Goal: Participate in discussion: Engage in conversation with other users on a specific topic

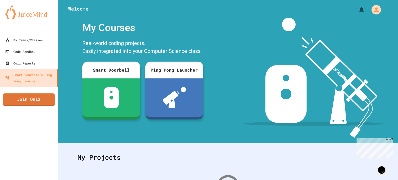
click at [38, 93] on div "My Teams/Classes Code Sandbox Quiz Reports Smart Doorbell & Ping Pong Launcher …" at bounding box center [29, 90] width 58 height 180
click at [39, 95] on link "Join Quiz" at bounding box center [29, 99] width 52 height 13
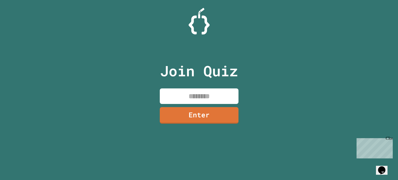
click at [180, 102] on input at bounding box center [199, 95] width 79 height 15
type input "********"
click at [230, 118] on link "Enter" at bounding box center [199, 114] width 78 height 17
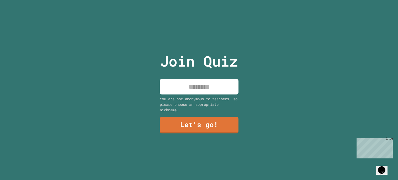
click at [201, 81] on input at bounding box center [199, 86] width 79 height 15
type input "*"
type input "******"
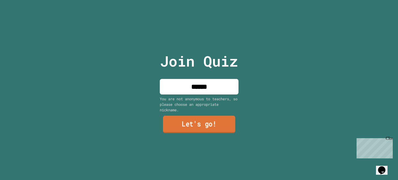
click at [190, 125] on link "Let's go!" at bounding box center [199, 123] width 73 height 17
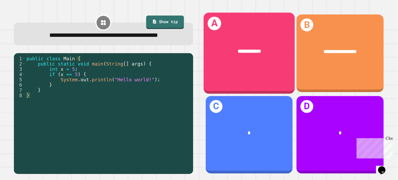
click at [261, 70] on div "**********" at bounding box center [249, 53] width 91 height 81
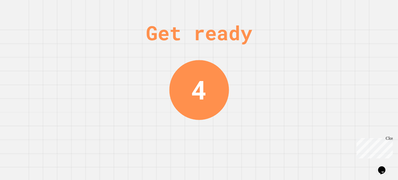
click at [150, 115] on div "Get ready 4" at bounding box center [199, 90] width 398 height 180
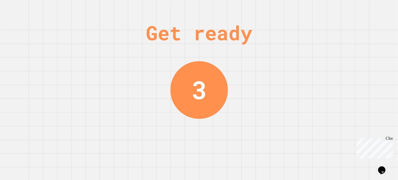
click at [200, 118] on div "3" at bounding box center [199, 90] width 58 height 58
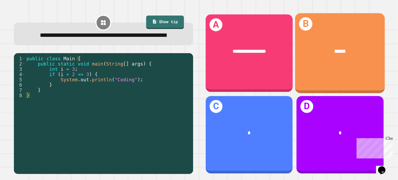
click at [263, 52] on span "**********" at bounding box center [249, 51] width 33 height 5
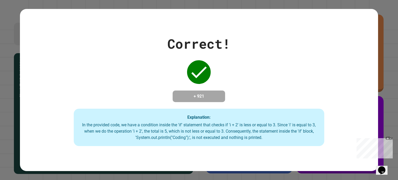
click at [246, 87] on div "Correct! + 921 Explanation: In the provided code, we have a condition inside th…" at bounding box center [199, 90] width 359 height 112
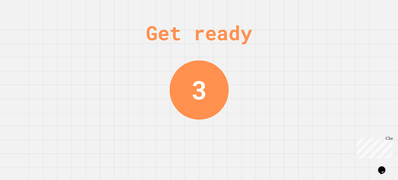
click at [193, 127] on div "Get ready 3" at bounding box center [199, 90] width 39 height 180
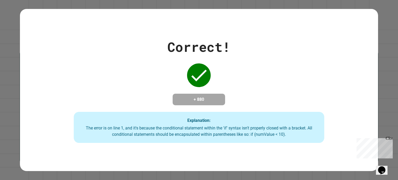
click at [221, 95] on div "+ 880" at bounding box center [199, 100] width 53 height 12
click at [396, 140] on span "Close" at bounding box center [396, 138] width 0 height 4
click at [214, 102] on h4 "+ 880" at bounding box center [199, 99] width 42 height 6
click at [256, 98] on div "Correct! + 880 Explanation: The error is on line 1, and it's because the condit…" at bounding box center [199, 90] width 359 height 106
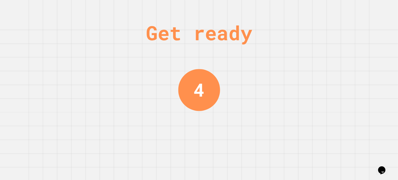
click at [218, 116] on div "Get ready 4" at bounding box center [199, 90] width 39 height 180
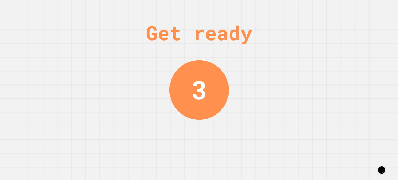
click at [218, 116] on div "Get ready 3" at bounding box center [199, 90] width 39 height 180
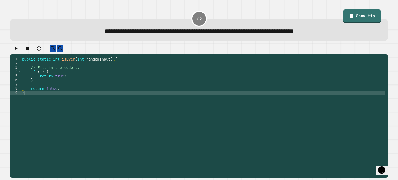
click at [92, 75] on div "public static int isEven ( int randomInput ) { // Fill in the code... if ( ) { …" at bounding box center [203, 116] width 365 height 118
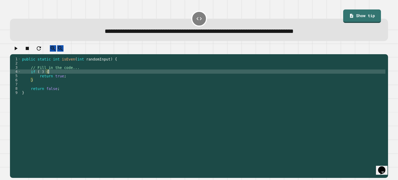
click at [81, 84] on div "public static int isEven ( int randomInput ) { // Fill in the code... if ( ) { …" at bounding box center [203, 116] width 365 height 118
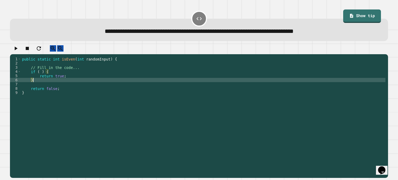
click at [40, 76] on div "public static int isEven ( int randomInput ) { // Fill in the code... if ( ) { …" at bounding box center [203, 116] width 365 height 118
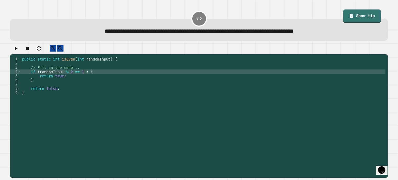
scroll to position [0, 4]
click at [14, 52] on button "button" at bounding box center [16, 48] width 6 height 7
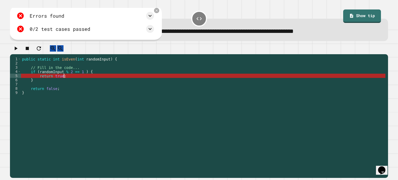
scroll to position [0, 3]
click at [64, 79] on div "public static int isEven ( int randomInput ) { // Fill in the code... if ( rand…" at bounding box center [203, 116] width 365 height 118
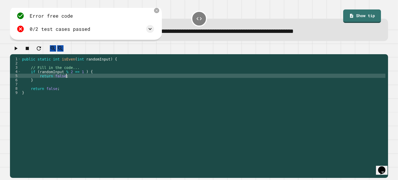
type textarea "**********"
click at [14, 48] on button "button" at bounding box center [16, 48] width 6 height 7
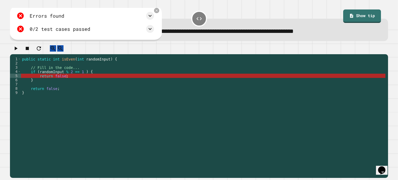
click at [65, 80] on div "public static int isEven ( int randomInput ) { // Fill in the code... if ( rand…" at bounding box center [203, 116] width 365 height 118
click at [77, 82] on div "public static int isEven ( int randomInput ) { // Fill in the code... if ( rand…" at bounding box center [203, 116] width 365 height 118
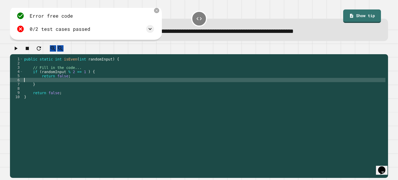
scroll to position [0, 0]
type textarea "****"
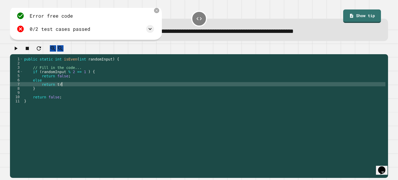
scroll to position [0, 2]
click at [18, 50] on icon "button" at bounding box center [16, 48] width 3 height 4
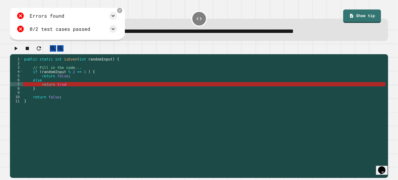
click at [123, 70] on div "public static int isEven ( int randomInput ) { // Fill in the code... if ( rand…" at bounding box center [204, 116] width 363 height 118
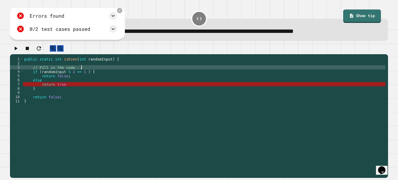
click at [71, 81] on div "public static int isEven ( int randomInput ) { // Fill in the code... if ( rand…" at bounding box center [204, 116] width 363 height 118
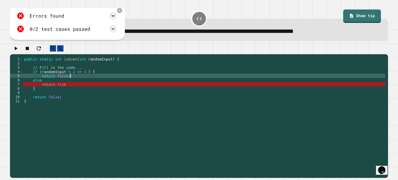
click at [61, 64] on div "public static int isEven ( int randomInput ) { // Fill in the code... if ( rand…" at bounding box center [204, 116] width 363 height 118
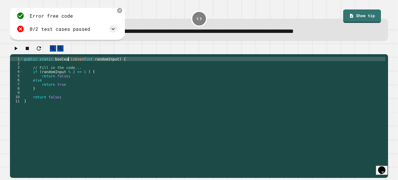
scroll to position [0, 3]
click at [19, 52] on button "button" at bounding box center [16, 48] width 6 height 7
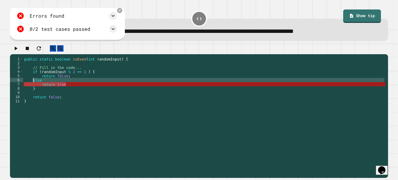
drag, startPoint x: 76, startPoint y: 90, endPoint x: 31, endPoint y: 84, distance: 45.1
click at [31, 84] on div "public static boolean isEven ( int randomInput ) { // Fill in the code... if ( …" at bounding box center [204, 116] width 363 height 118
type textarea "**********"
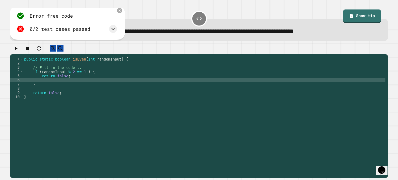
scroll to position [0, 0]
click at [13, 50] on button "button" at bounding box center [16, 48] width 6 height 7
click at [69, 81] on div "public static boolean isEven ( int randomInput ) { // Fill in the code... if ( …" at bounding box center [204, 116] width 363 height 118
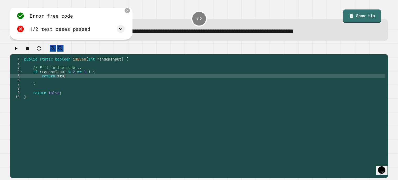
scroll to position [0, 2]
click at [19, 51] on button "button" at bounding box center [16, 48] width 6 height 7
click at [66, 80] on div "public static boolean isEven ( int randomInput ) { // Fill in the code... if ( …" at bounding box center [204, 116] width 363 height 118
click at [19, 50] on icon "button" at bounding box center [16, 48] width 6 height 6
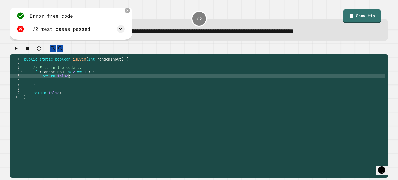
click at [83, 78] on div "public static boolean isEven ( int randomInput ) { // Fill in the code... if ( …" at bounding box center [204, 116] width 363 height 118
click at [87, 77] on div "public static boolean isEven ( int randomInput ) { // Fill in the code... if ( …" at bounding box center [204, 116] width 363 height 118
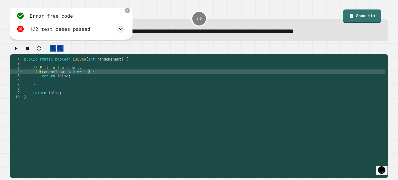
type textarea "**********"
click at [19, 47] on button "button" at bounding box center [16, 48] width 6 height 7
click at [86, 76] on div "public static boolean isEven ( int randomInput ) { // Fill in the code... if ( …" at bounding box center [204, 116] width 363 height 118
click at [68, 81] on div "public static boolean isEven ( int randomInput ) { // Fill in the code... if ( …" at bounding box center [204, 116] width 363 height 118
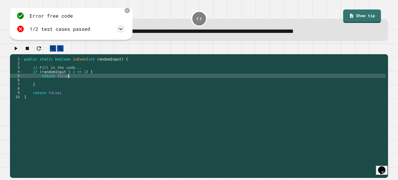
click at [64, 81] on div "public static boolean isEven ( int randomInput ) { // Fill in the code... if ( …" at bounding box center [204, 116] width 363 height 118
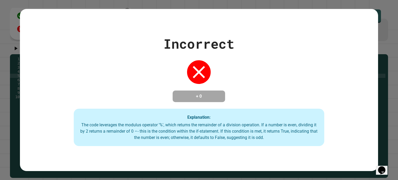
click at [211, 69] on div at bounding box center [199, 72] width 26 height 26
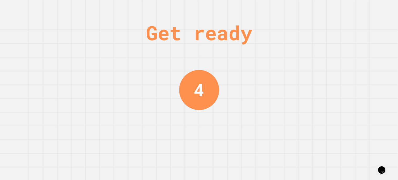
click at [211, 69] on div "Get ready 4" at bounding box center [199, 90] width 39 height 180
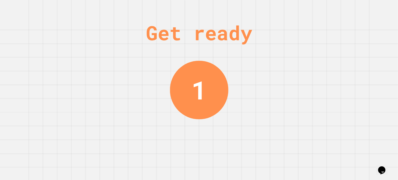
click at [203, 61] on div "1" at bounding box center [199, 90] width 59 height 59
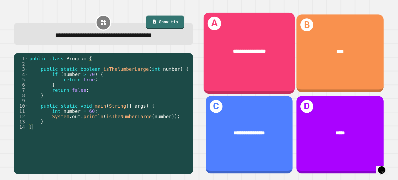
click at [253, 42] on div "**********" at bounding box center [249, 52] width 91 height 28
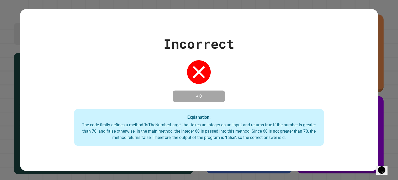
click at [250, 59] on div "Incorrect + 0 Explanation: The code firstly defines a method 'isTheNumberLarge'…" at bounding box center [199, 90] width 359 height 112
click at [291, 56] on div "Incorrect + 0 Explanation: The code firstly defines a method 'isTheNumberLarge'…" at bounding box center [199, 90] width 359 height 112
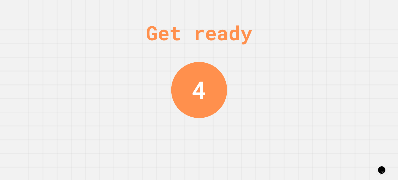
click at [258, 89] on div "Get ready 4" at bounding box center [199, 90] width 398 height 180
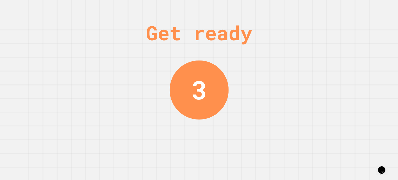
click at [258, 89] on div "Get ready 3" at bounding box center [199, 90] width 398 height 180
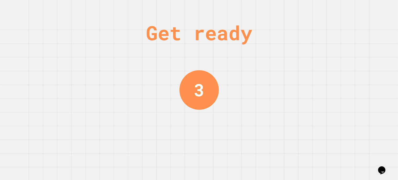
click at [185, 90] on div "3" at bounding box center [198, 89] width 39 height 39
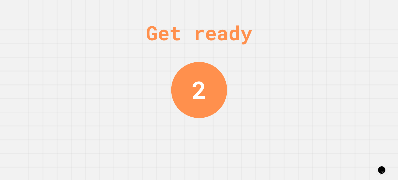
click at [264, 90] on div "Get ready 2" at bounding box center [199, 90] width 398 height 180
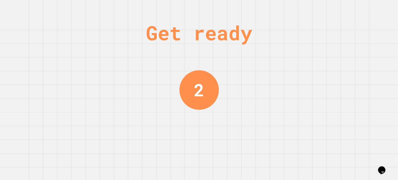
click at [253, 92] on div "Get ready 2" at bounding box center [199, 90] width 398 height 180
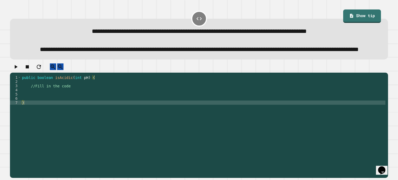
click at [95, 100] on div "public boolean isAcidic ( int pH ) { //Fill in the code }" at bounding box center [203, 119] width 365 height 88
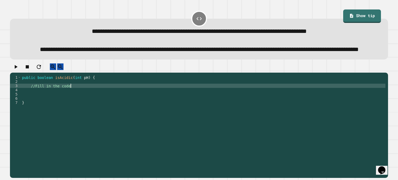
click at [69, 111] on div "public boolean isAcidic ( int pH ) { //Fill in the code }" at bounding box center [203, 119] width 365 height 88
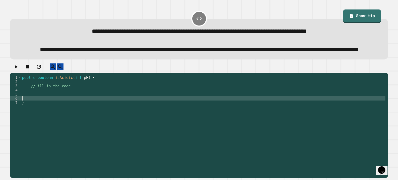
click at [73, 108] on div "public boolean isAcidic ( int pH ) { //Fill in the code }" at bounding box center [203, 119] width 365 height 88
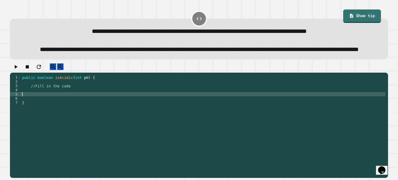
click at [76, 106] on div "public boolean isAcidic ( int pH ) { //Fill in the code }" at bounding box center [203, 119] width 365 height 88
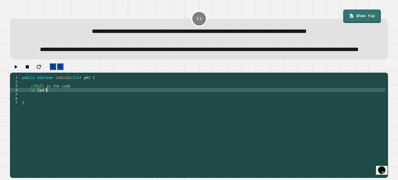
scroll to position [0, 1]
type textarea "**********"
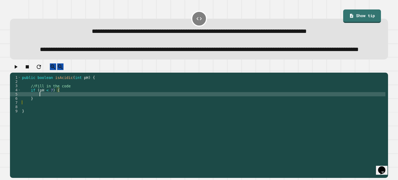
scroll to position [0, 1]
type textarea "**********"
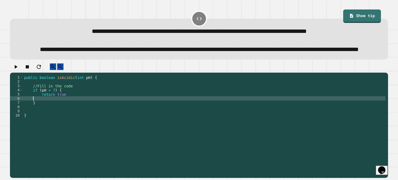
scroll to position [0, 0]
type textarea "****"
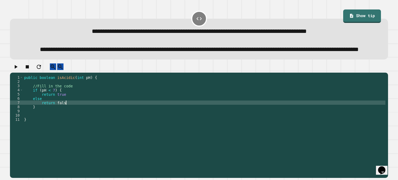
scroll to position [0, 2]
click at [19, 70] on button "button" at bounding box center [16, 66] width 6 height 7
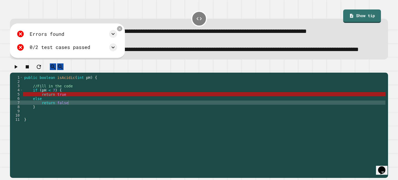
click at [69, 109] on div "public boolean isAcidic ( int pH ) { //Fill in the code if ( pH < 7 ) { return …" at bounding box center [204, 119] width 363 height 88
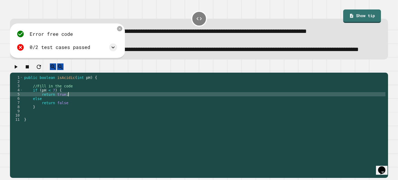
click at [73, 119] on div "public boolean isAcidic ( int pH ) { //Fill in the code if ( pH < 7 ) { return …" at bounding box center [204, 119] width 363 height 88
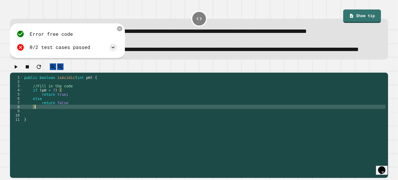
scroll to position [0, 1]
click at [74, 117] on div "public boolean isAcidic ( int pH ) { //Fill in the code if ( pH < 7 ) { return …" at bounding box center [204, 119] width 363 height 88
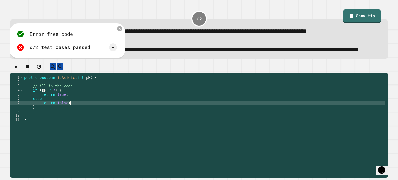
scroll to position [0, 3]
click at [17, 70] on button "button" at bounding box center [16, 66] width 6 height 7
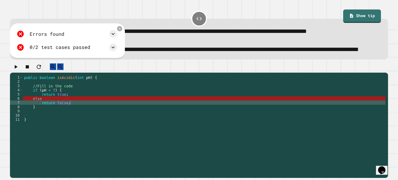
click at [96, 118] on div "public boolean isAcidic ( int pH ) { //Fill in the code if ( pH < 7 ) { return …" at bounding box center [204, 119] width 363 height 88
click at [81, 112] on div "public boolean isAcidic ( int pH ) { //Fill in the code if ( pH < 7 ) { return …" at bounding box center [204, 119] width 363 height 88
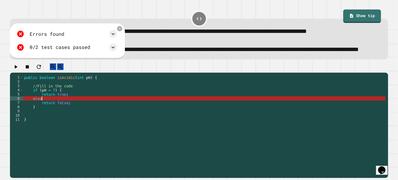
scroll to position [0, 1]
click at [76, 118] on div "public boolean isAcidic ( int pH ) { //Fill in the code if ( pH < 7 ) { return …" at bounding box center [204, 119] width 363 height 88
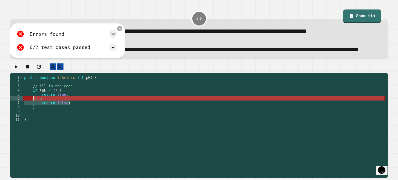
drag, startPoint x: 76, startPoint y: 118, endPoint x: 33, endPoint y: 112, distance: 42.9
click at [33, 112] on div "public boolean isAcidic ( int pH ) { //Fill in the code if ( pH < 7 ) { return …" at bounding box center [204, 119] width 363 height 88
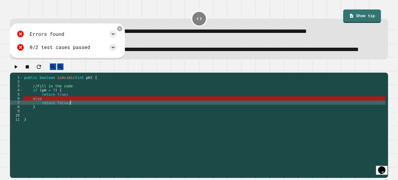
click at [74, 116] on div "public boolean isAcidic ( int pH ) { //Fill in the code if ( pH < 7 ) { return …" at bounding box center [204, 119] width 363 height 88
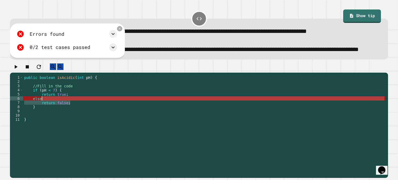
drag, startPoint x: 74, startPoint y: 116, endPoint x: 42, endPoint y: 113, distance: 32.4
click at [42, 113] on div "public boolean isAcidic ( int pH ) { //Fill in the code if ( pH < 7 ) { return …" at bounding box center [204, 119] width 363 height 88
click at [68, 114] on div "public boolean isAcidic ( int pH ) { //Fill in the code if ( pH < 7 ) { return …" at bounding box center [204, 115] width 363 height 80
click at [71, 116] on div "public boolean isAcidic ( int pH ) { //Fill in the code if ( pH < 7 ) { return …" at bounding box center [204, 119] width 363 height 88
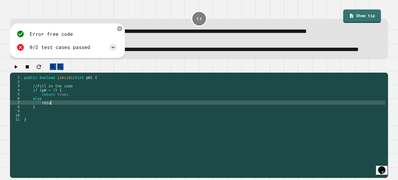
type textarea "*"
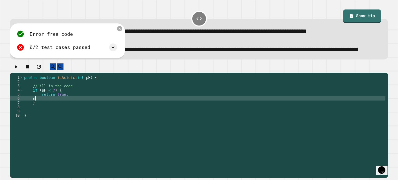
type textarea "*"
click at [17, 69] on icon "button" at bounding box center [16, 67] width 3 height 4
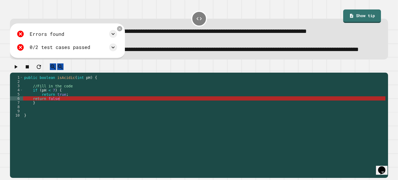
click at [73, 113] on div "public boolean isAcidic ( int pH ) { //Fill in the code if ( pH < 7 ) { return …" at bounding box center [204, 119] width 363 height 88
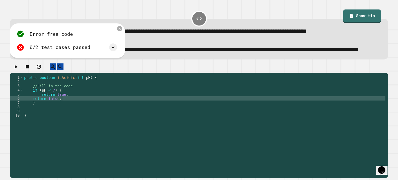
click at [19, 70] on icon "button" at bounding box center [16, 67] width 6 height 6
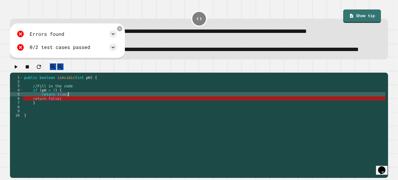
click at [71, 108] on div "public boolean isAcidic ( int pH ) { //Fill in the code if ( pH < 7 ) { return …" at bounding box center [204, 119] width 363 height 88
type textarea "**********"
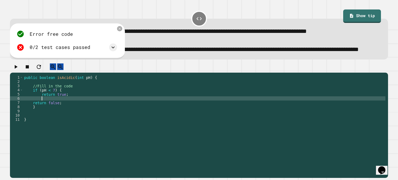
scroll to position [0, 0]
type textarea "*"
click at [19, 70] on button "button" at bounding box center [16, 66] width 6 height 7
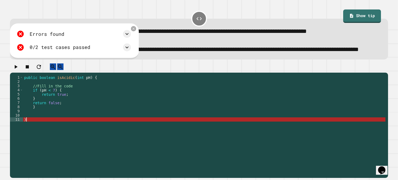
click at [35, 132] on div "public boolean isAcidic ( int pH ) { //Fill in the code if ( pH < 7 ) { return …" at bounding box center [204, 119] width 363 height 88
click at [45, 112] on div "public boolean isAcidic ( int pH ) { //Fill in the code if ( pH < 7 ) { return …" at bounding box center [204, 119] width 363 height 88
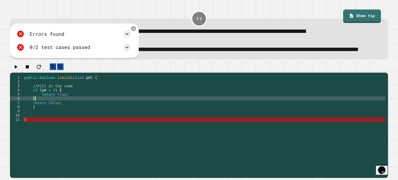
click at [42, 119] on div "public boolean isAcidic ( int pH ) { //Fill in the code if ( pH < 7 ) { return …" at bounding box center [204, 119] width 363 height 88
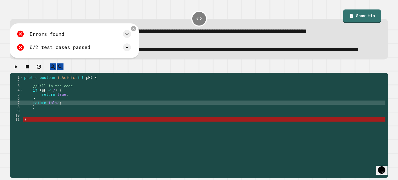
click at [43, 120] on div "public boolean isAcidic ( int pH ) { //Fill in the code if ( pH < 7 ) { return …" at bounding box center [204, 119] width 363 height 88
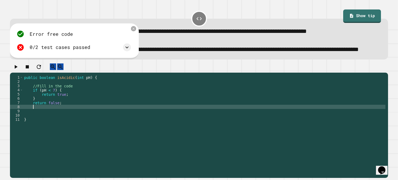
click at [19, 70] on button "button" at bounding box center [16, 66] width 6 height 7
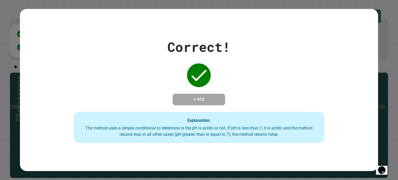
click at [193, 80] on icon at bounding box center [199, 75] width 21 height 21
click at [199, 84] on div at bounding box center [199, 75] width 26 height 26
